Goal: Task Accomplishment & Management: Use online tool/utility

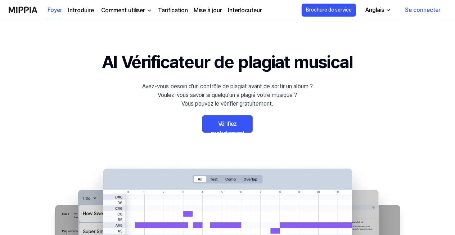
click at [230, 120] on link "Vérifiez gratuitement" at bounding box center [227, 123] width 50 height 17
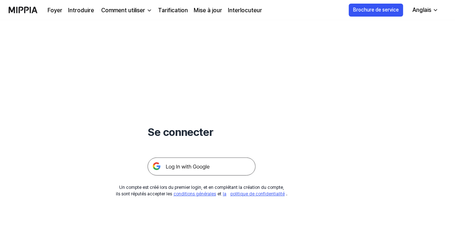
click at [201, 135] on h1 "Se connecter" at bounding box center [202, 132] width 108 height 16
click at [226, 167] on img at bounding box center [202, 166] width 108 height 18
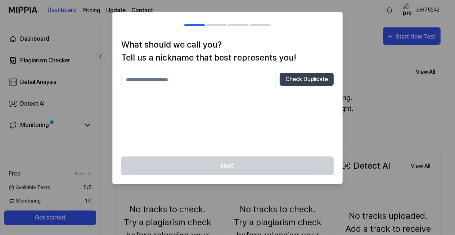
click at [342, 78] on div "What should we call you? Tell us a nickname that best represents you! Check Dup…" at bounding box center [228, 97] width 230 height 118
click at [218, 82] on input "text" at bounding box center [199, 80] width 156 height 14
type input "***"
click at [314, 83] on button "Check Duplicate" at bounding box center [307, 79] width 54 height 13
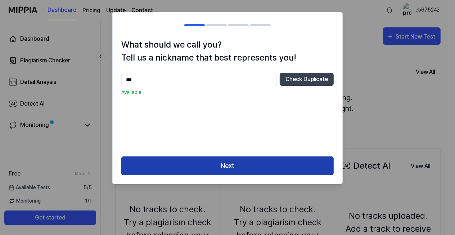
click at [280, 167] on button "Next" at bounding box center [227, 165] width 212 height 19
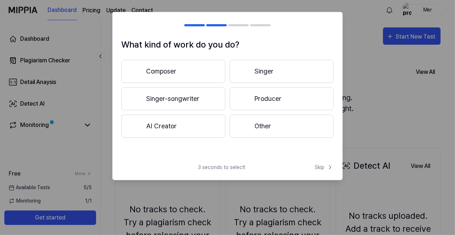
click at [179, 71] on button "Composer" at bounding box center [173, 71] width 104 height 23
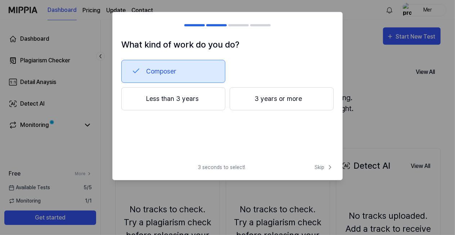
click at [194, 99] on button "Less than 3 years" at bounding box center [173, 98] width 104 height 23
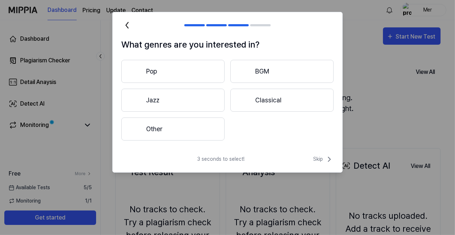
click at [193, 74] on button "Pop" at bounding box center [172, 71] width 103 height 23
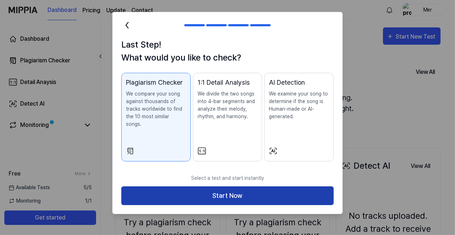
click at [202, 186] on button "Start Now" at bounding box center [227, 195] width 212 height 19
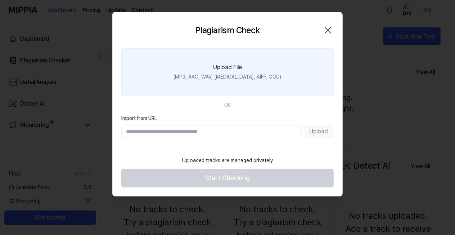
click at [203, 82] on label "Upload File (MP3, AAC, WAV, [MEDICAL_DATA], AIFF, OGG)" at bounding box center [227, 71] width 212 height 47
click at [0, 0] on input "Upload File (MP3, AAC, WAV, [MEDICAL_DATA], AIFF, OGG)" at bounding box center [0, 0] width 0 height 0
click at [269, 76] on label "Upload File (MP3, AAC, WAV, [MEDICAL_DATA], AIFF, OGG)" at bounding box center [227, 71] width 212 height 47
click at [0, 0] on input "Upload File (MP3, AAC, WAV, [MEDICAL_DATA], AIFF, OGG)" at bounding box center [0, 0] width 0 height 0
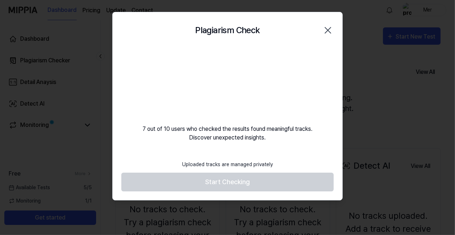
click at [233, 76] on video at bounding box center [227, 82] width 69 height 69
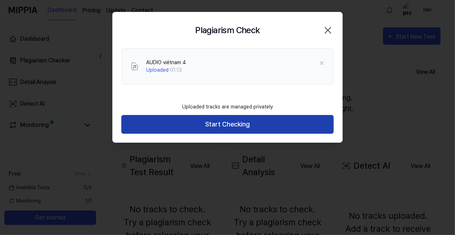
click at [251, 124] on button "Start Checking" at bounding box center [227, 124] width 212 height 19
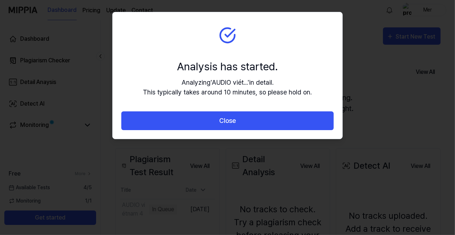
click at [251, 124] on button "Close" at bounding box center [227, 120] width 212 height 19
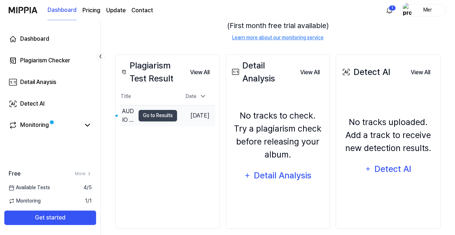
scroll to position [102, 0]
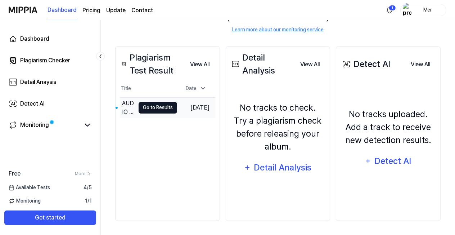
click at [160, 108] on button "Go to Results" at bounding box center [158, 108] width 39 height 12
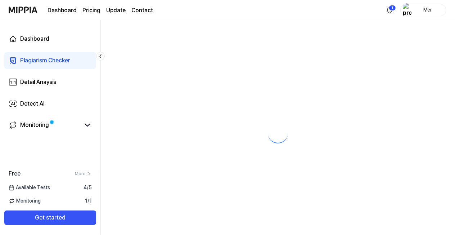
scroll to position [0, 0]
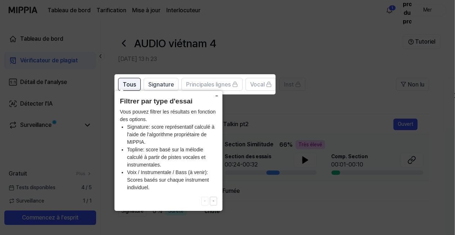
click at [136, 87] on button "Tous" at bounding box center [129, 84] width 23 height 13
click at [304, 82] on icon at bounding box center [227, 117] width 455 height 235
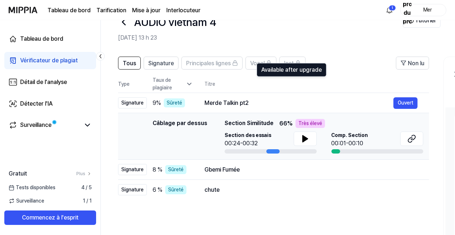
scroll to position [40, 0]
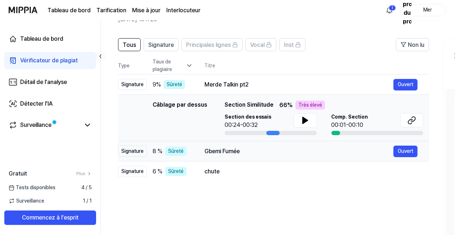
click at [201, 156] on td "[PERSON_NAME]" at bounding box center [311, 151] width 236 height 20
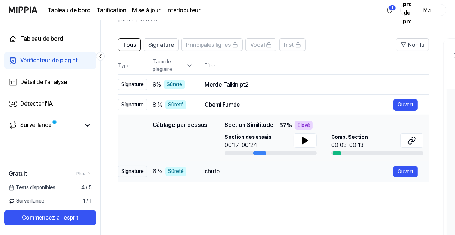
click at [204, 175] on div "chute" at bounding box center [298, 171] width 189 height 9
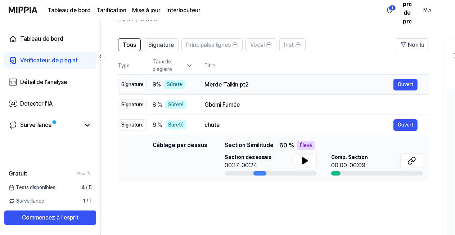
click at [198, 85] on td "Merde Talkin pt2 Ouvert" at bounding box center [311, 85] width 236 height 20
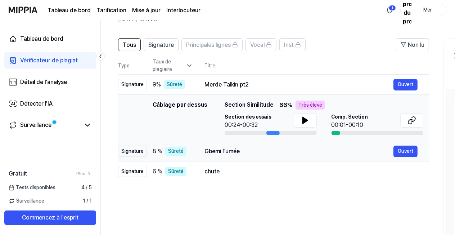
click at [205, 152] on div "Gbemi Fumée" at bounding box center [298, 151] width 189 height 9
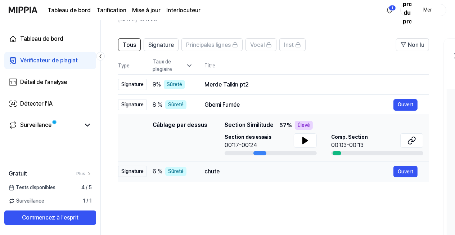
click at [198, 170] on td "chute Ouvert" at bounding box center [311, 171] width 236 height 20
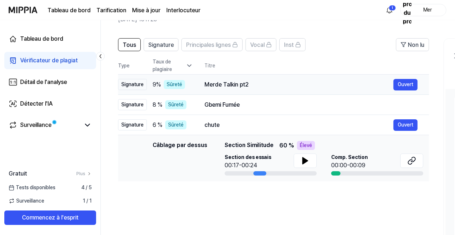
click at [202, 88] on td "Merde Talkin pt2 Ouvert" at bounding box center [311, 85] width 236 height 20
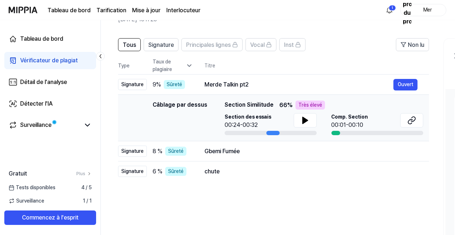
click at [281, 118] on div "Section des essais 00:24-00:32" at bounding box center [271, 121] width 92 height 16
click at [297, 121] on button at bounding box center [305, 120] width 23 height 14
click at [411, 120] on icon at bounding box center [412, 120] width 9 height 9
click at [194, 152] on td "[PERSON_NAME]" at bounding box center [311, 151] width 236 height 20
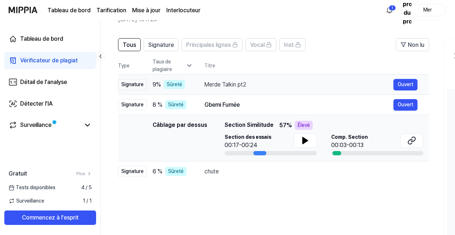
click at [194, 81] on td "Merde Talkin pt2 Ouvert" at bounding box center [311, 85] width 236 height 20
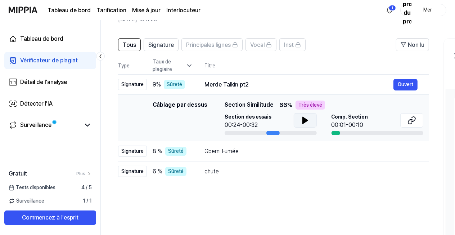
click at [303, 122] on icon at bounding box center [305, 120] width 5 height 6
click at [207, 148] on div "Gbemi Fumée" at bounding box center [298, 151] width 189 height 9
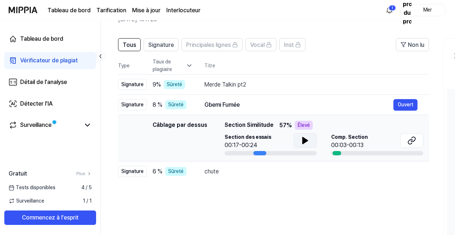
click at [303, 140] on icon at bounding box center [305, 140] width 5 height 6
click at [310, 198] on div "Tous Signature Principales lignes Vocal Inst Non lu All Signature Topline Vocal…" at bounding box center [273, 173] width 311 height 271
click at [322, 196] on div "Tous Signature Principales lignes Vocal Inst Non lu All Signature Topline Vocal…" at bounding box center [273, 173] width 311 height 271
click at [404, 144] on button at bounding box center [411, 140] width 23 height 14
click at [195, 171] on td "chute Ouvert" at bounding box center [311, 171] width 236 height 20
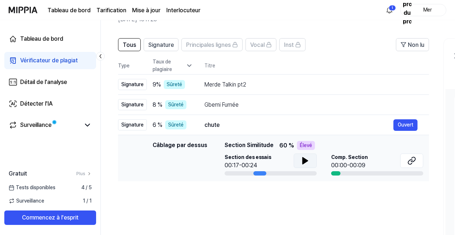
click at [300, 158] on button at bounding box center [305, 160] width 23 height 14
click at [409, 163] on icon at bounding box center [410, 161] width 4 height 5
click at [307, 201] on div "Tous Signature Principales lignes Vocal Inst Non lu All Signature Topline Vocal…" at bounding box center [273, 173] width 311 height 271
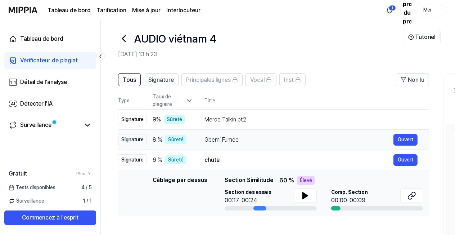
scroll to position [0, 0]
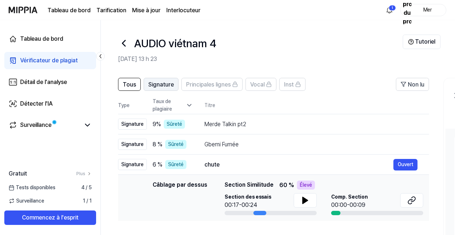
click at [148, 85] on span "Signature" at bounding box center [161, 84] width 26 height 9
click at [193, 119] on td "Merde Talkin pt2 Ouvert" at bounding box center [311, 124] width 236 height 20
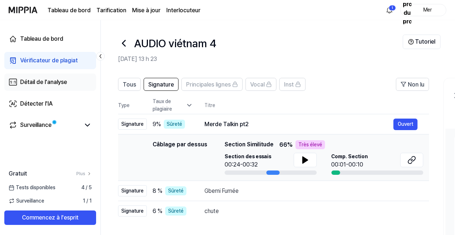
click at [58, 81] on div "Détail de l'analyse" at bounding box center [43, 82] width 47 height 9
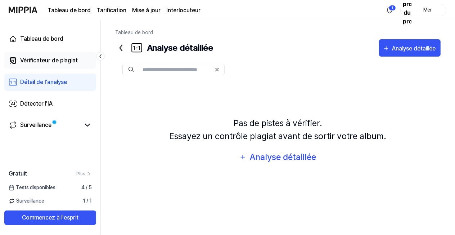
click at [62, 64] on div "Vérificateur de plagiat" at bounding box center [49, 60] width 58 height 9
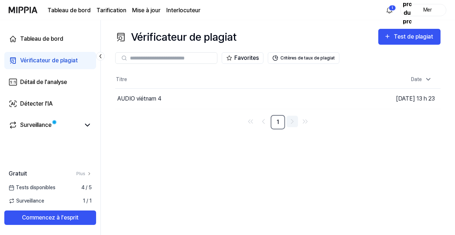
click at [293, 121] on icon "Aller à la page suivante" at bounding box center [292, 121] width 9 height 9
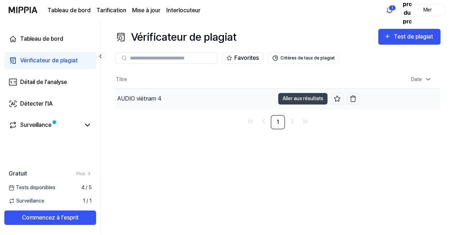
click at [150, 96] on div "AUDIO viétnam 4" at bounding box center [139, 98] width 44 height 9
